Goal: Information Seeking & Learning: Stay updated

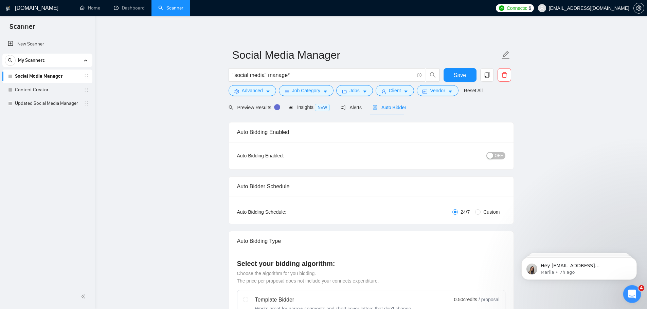
click at [629, 292] on icon "Open Intercom Messenger" at bounding box center [630, 293] width 11 height 11
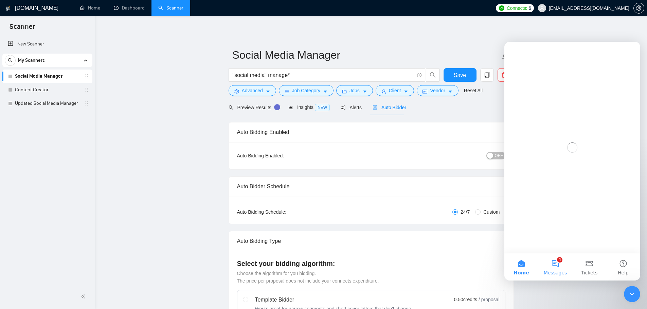
click at [545, 263] on button "4 Messages" at bounding box center [555, 267] width 34 height 27
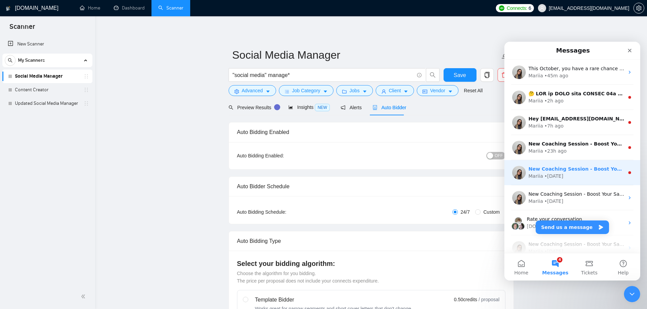
click at [546, 174] on div "• [DATE]" at bounding box center [553, 176] width 19 height 7
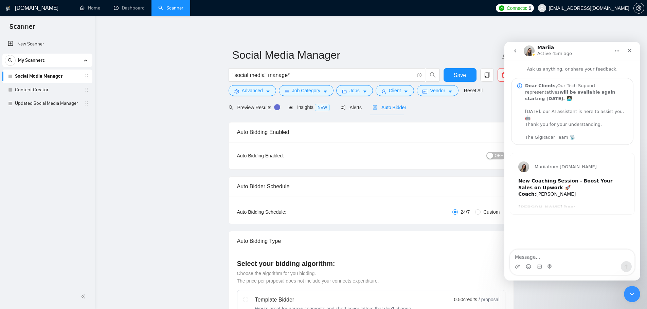
click at [514, 51] on icon "go back" at bounding box center [514, 50] width 5 height 5
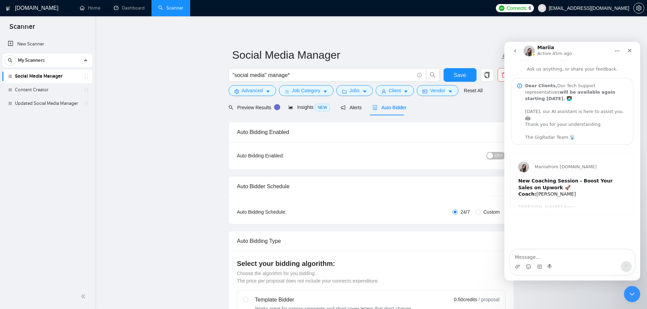
click at [513, 52] on icon "go back" at bounding box center [514, 50] width 5 height 5
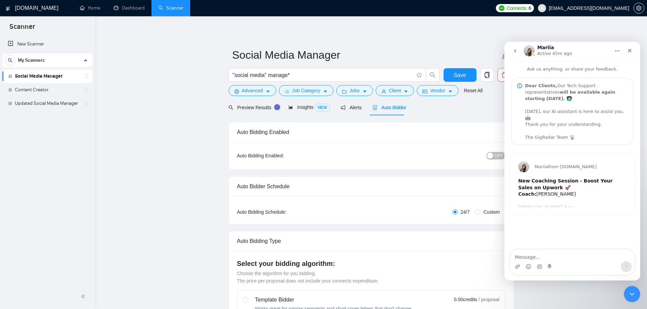
click at [510, 50] on button "go back" at bounding box center [515, 50] width 13 height 13
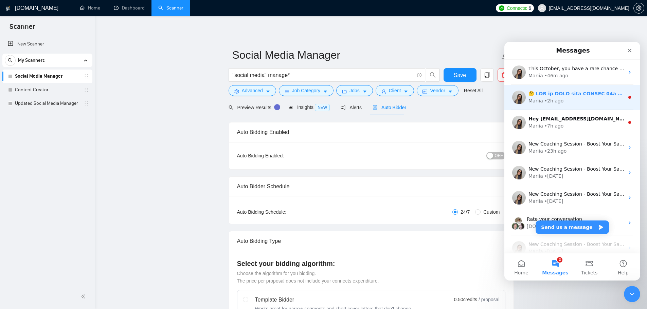
click at [546, 99] on div "• 2h ago" at bounding box center [553, 100] width 19 height 7
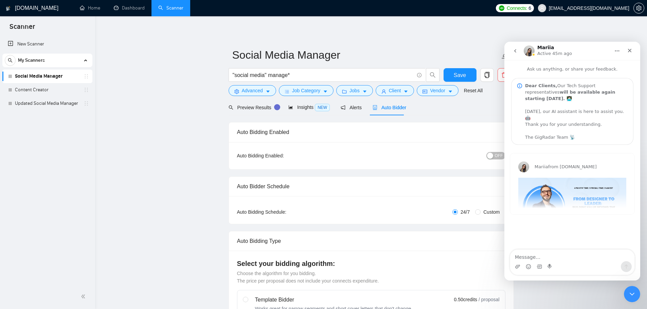
click at [513, 53] on icon "go back" at bounding box center [514, 50] width 5 height 5
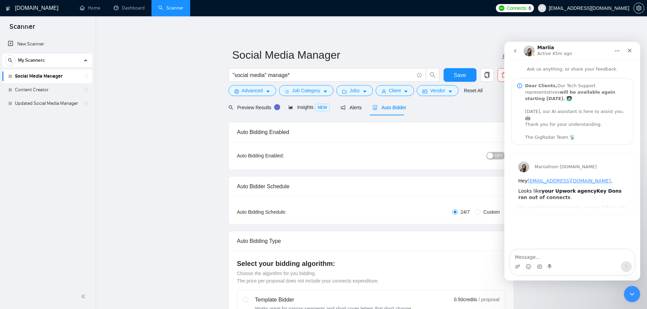
click at [515, 53] on icon "go back" at bounding box center [514, 50] width 5 height 5
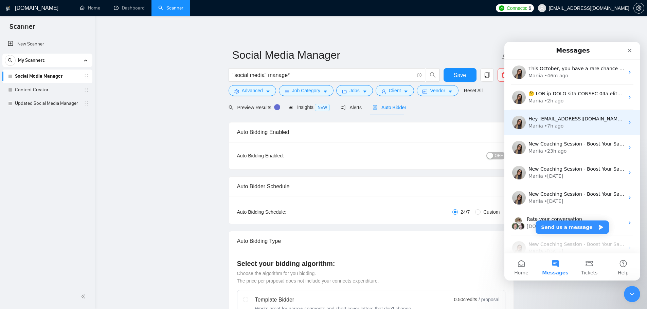
click at [565, 125] on div "Mariia • 7h ago" at bounding box center [576, 126] width 96 height 7
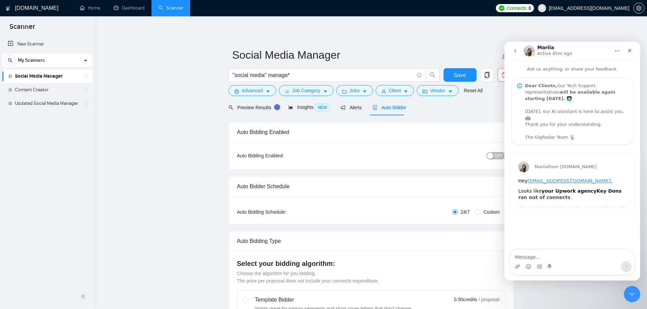
click at [516, 54] on button "go back" at bounding box center [515, 50] width 13 height 13
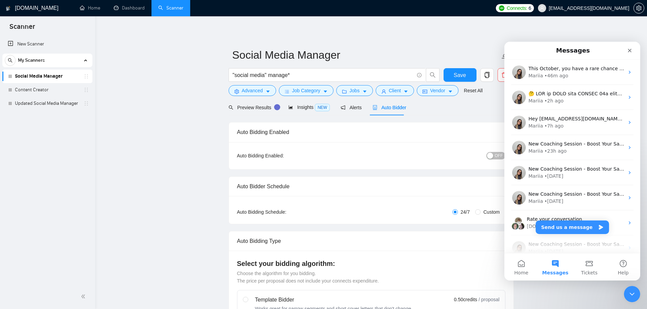
click at [81, 6] on link "Home" at bounding box center [90, 8] width 20 height 6
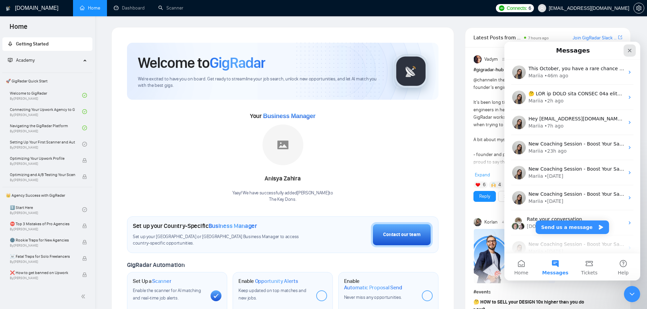
click at [630, 52] on icon "Close" at bounding box center [629, 50] width 5 height 5
